Goal: Information Seeking & Learning: Learn about a topic

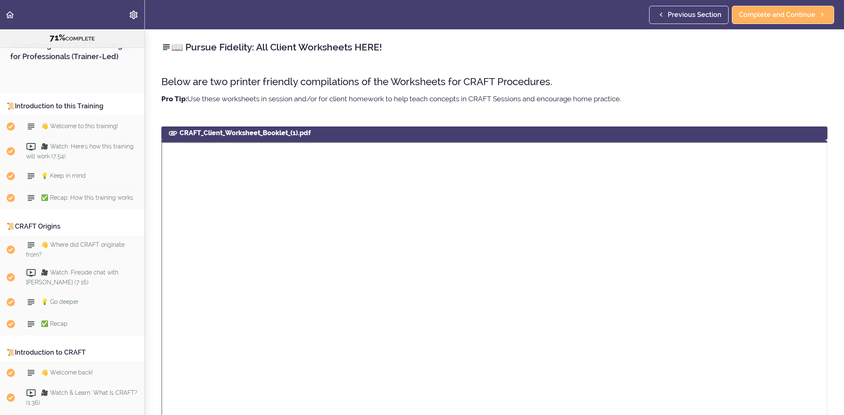
scroll to position [5463, 0]
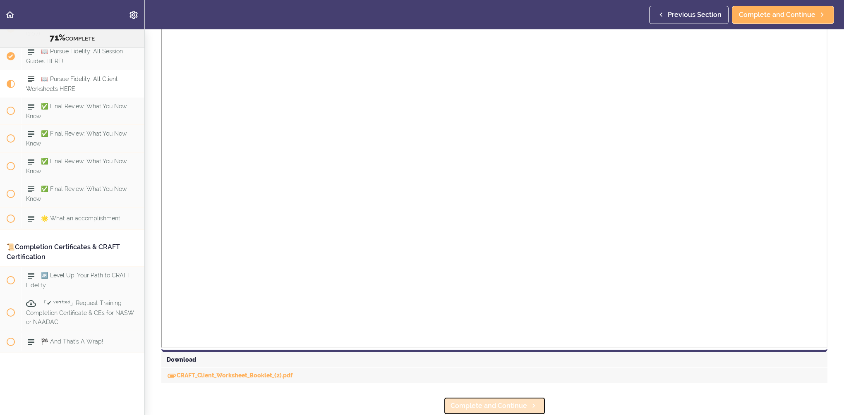
click at [500, 402] on span "Complete and Continue" at bounding box center [488, 406] width 77 height 10
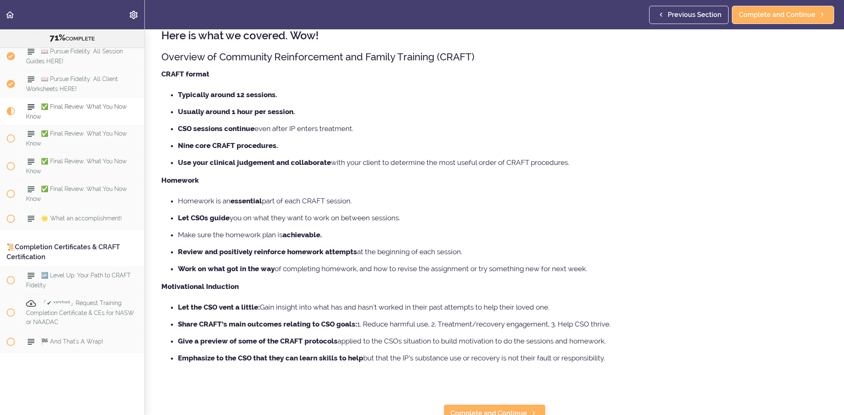
scroll to position [59, 0]
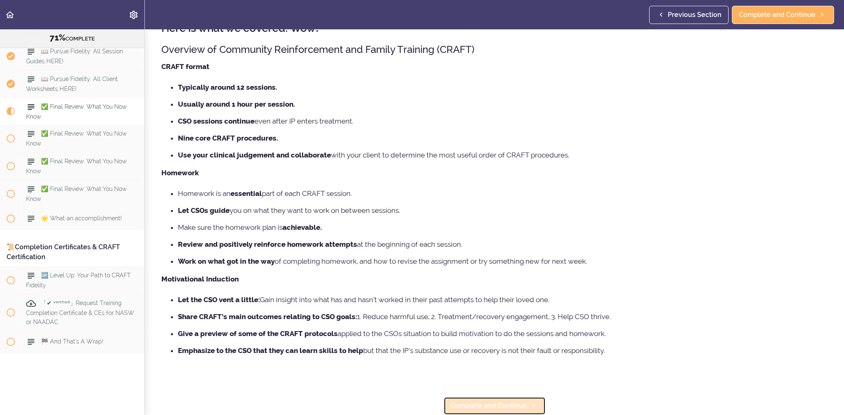
click at [499, 401] on span "Complete and Continue" at bounding box center [488, 406] width 77 height 10
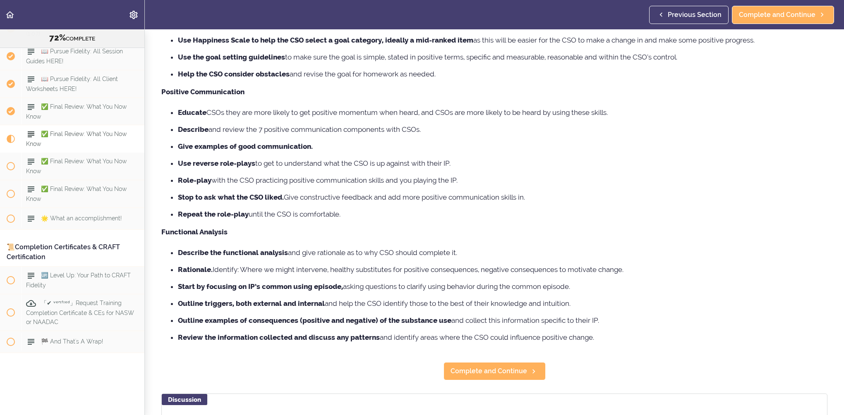
scroll to position [165, 0]
click at [493, 370] on span "Complete and Continue" at bounding box center [488, 370] width 77 height 10
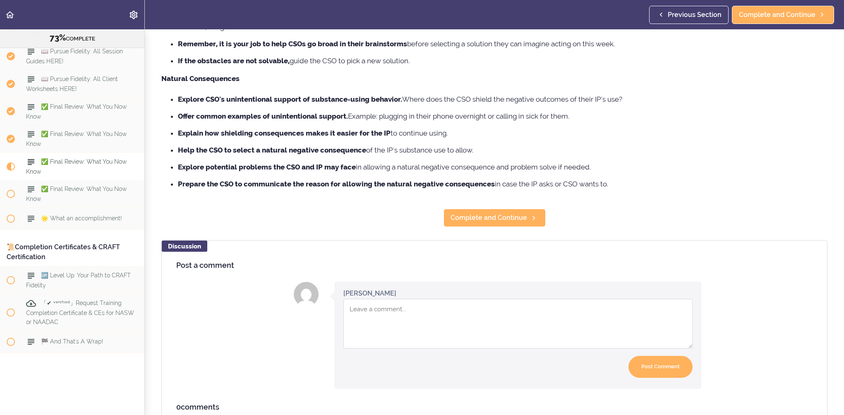
scroll to position [319, 0]
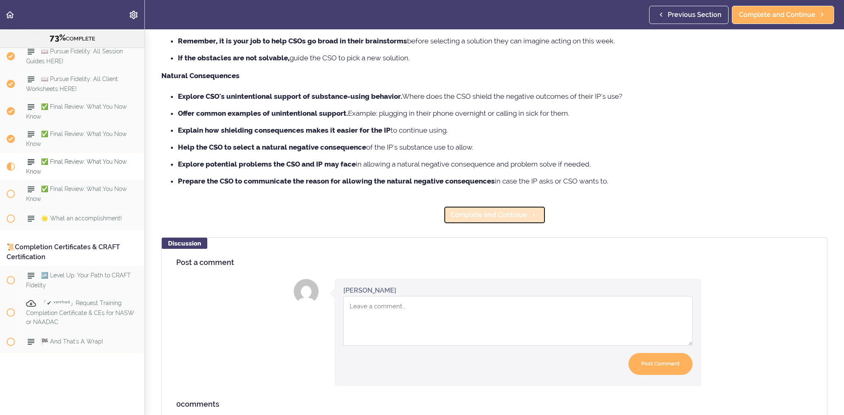
click at [508, 211] on span "Complete and Continue" at bounding box center [488, 215] width 77 height 10
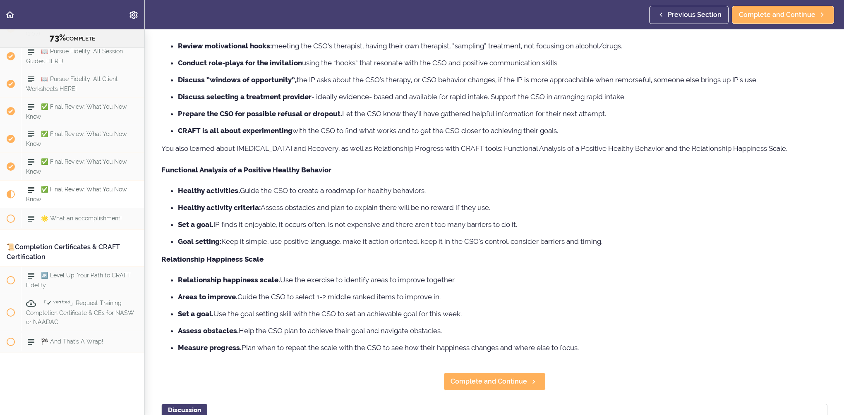
scroll to position [207, 0]
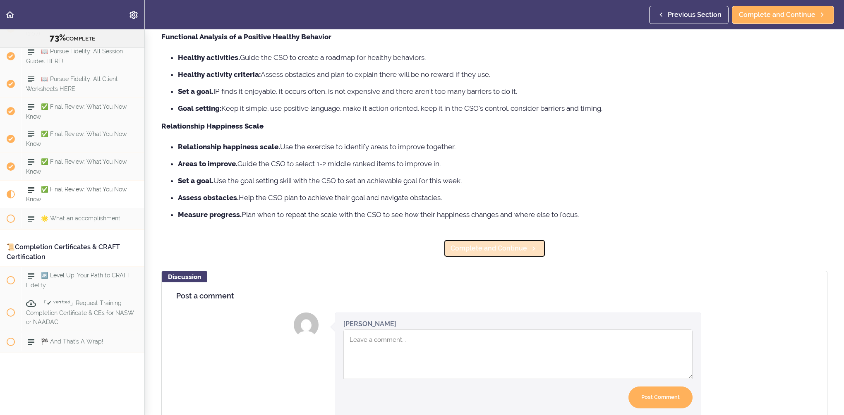
click at [527, 256] on link "Complete and Continue" at bounding box center [494, 248] width 102 height 18
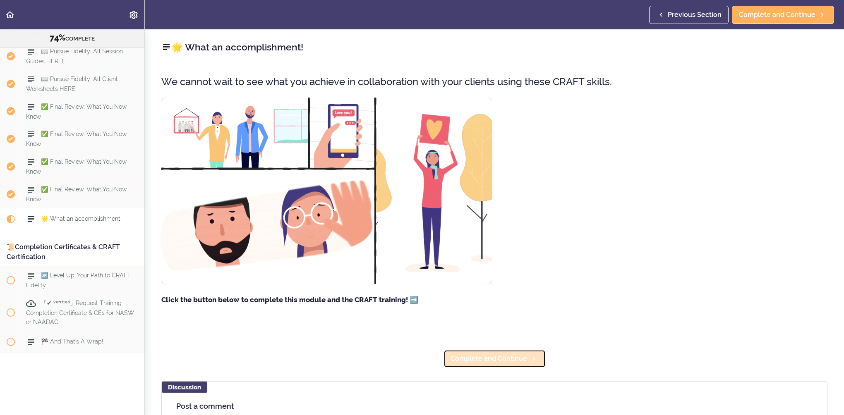
click at [495, 362] on span "Complete and Continue" at bounding box center [488, 359] width 77 height 10
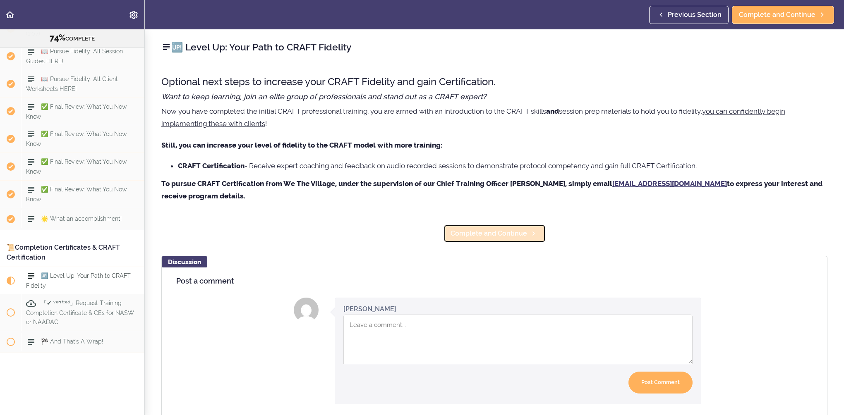
click at [515, 229] on span "Complete and Continue" at bounding box center [488, 234] width 77 height 10
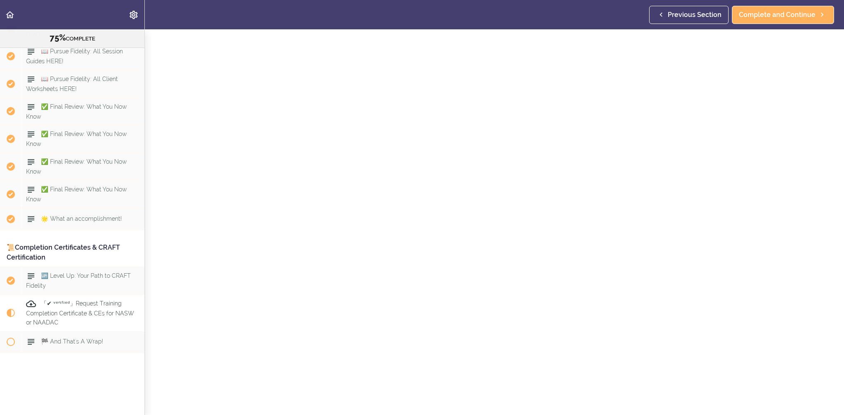
scroll to position [186, 0]
click at [476, 401] on span "Complete and Continue" at bounding box center [488, 406] width 77 height 10
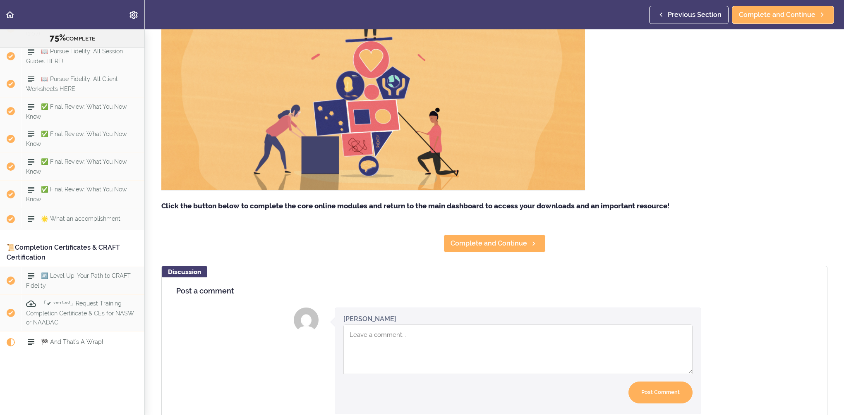
scroll to position [165, 0]
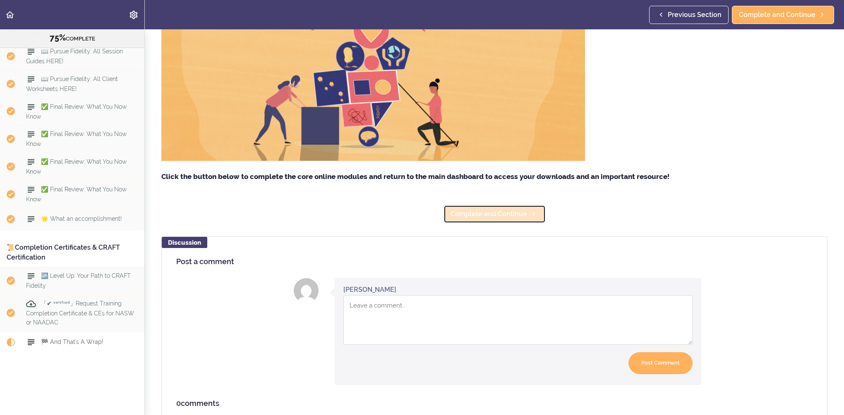
click at [469, 216] on span "Complete and Continue" at bounding box center [488, 214] width 77 height 10
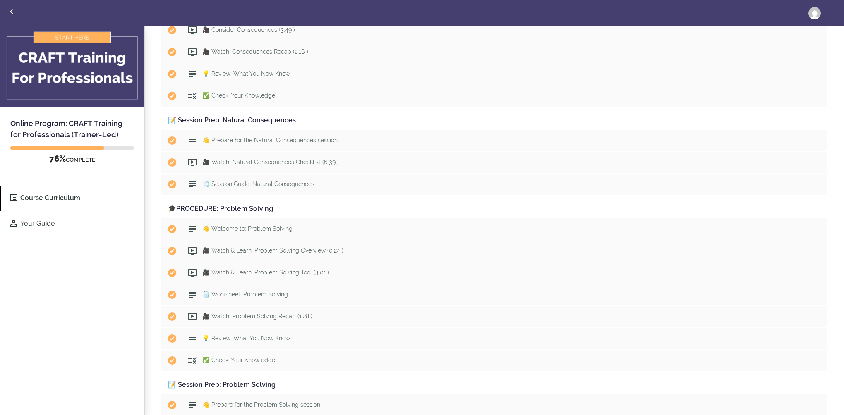
scroll to position [4415, 0]
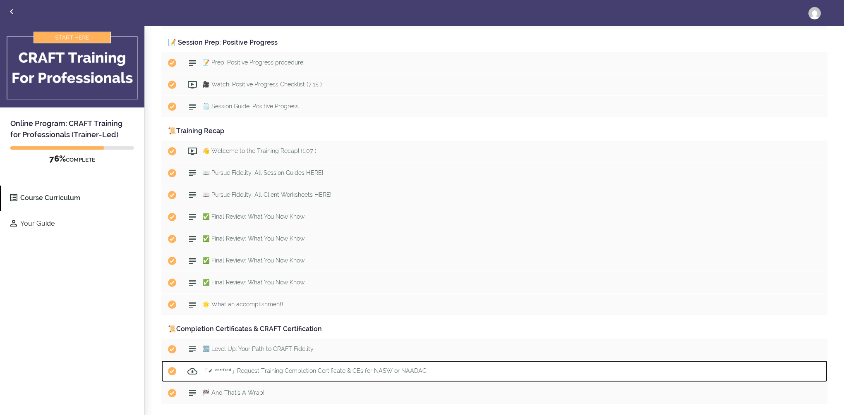
click at [246, 367] on div "Start 「✔ ᵛᵉʳᶦᶠᶦᵉᵈ」Request Training Completion Certificate & CEs for NASW or NAA…" at bounding box center [505, 371] width 644 height 18
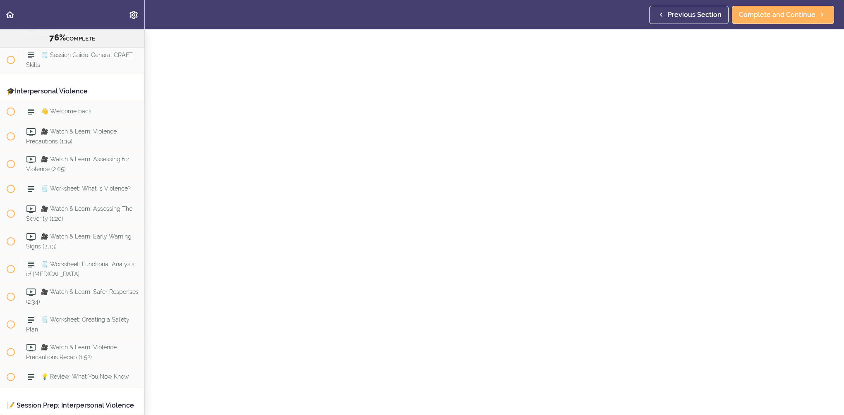
scroll to position [912, 0]
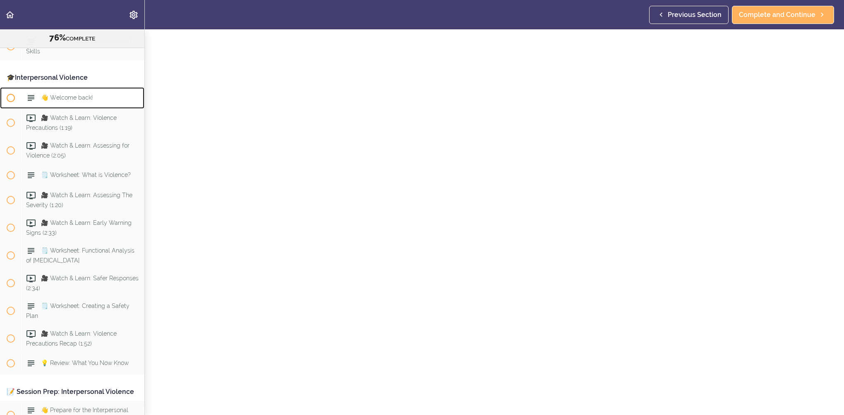
click at [115, 107] on div "👋 Welcome back!" at bounding box center [83, 98] width 123 height 18
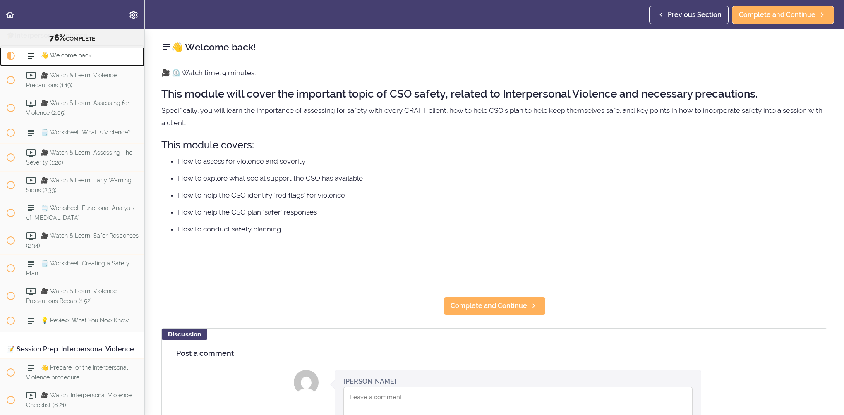
scroll to position [954, 0]
click at [491, 299] on link "Complete and Continue" at bounding box center [494, 306] width 102 height 18
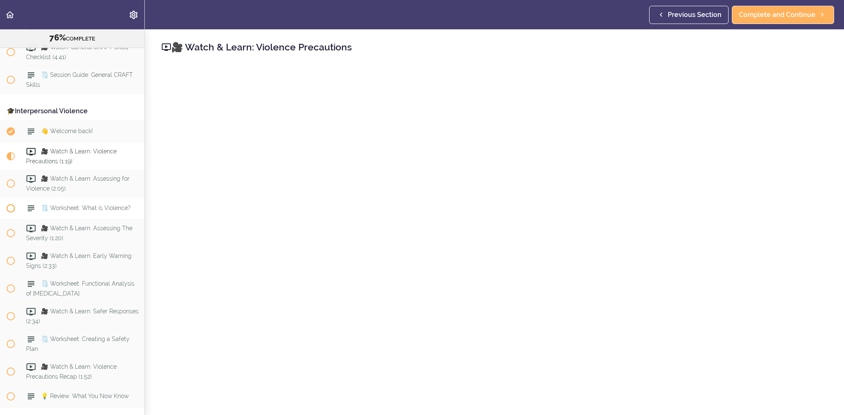
scroll to position [894, 0]
